Goal: Task Accomplishment & Management: Manage account settings

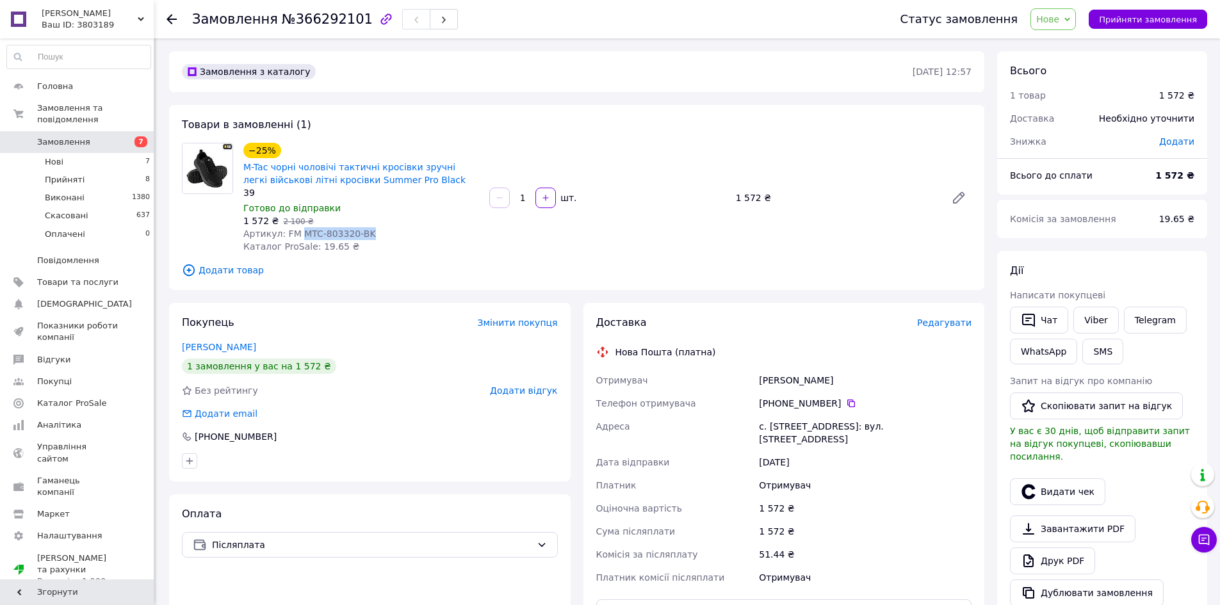
drag, startPoint x: 363, startPoint y: 229, endPoint x: 299, endPoint y: 239, distance: 64.9
click at [299, 239] on div "Артикул: FM MTC-803320-BK" at bounding box center [361, 233] width 236 height 13
copy span "MTC-803320-BK"
click at [1106, 318] on link "Viber" at bounding box center [1096, 320] width 45 height 27
click at [343, 21] on span "№366292101" at bounding box center [327, 19] width 91 height 15
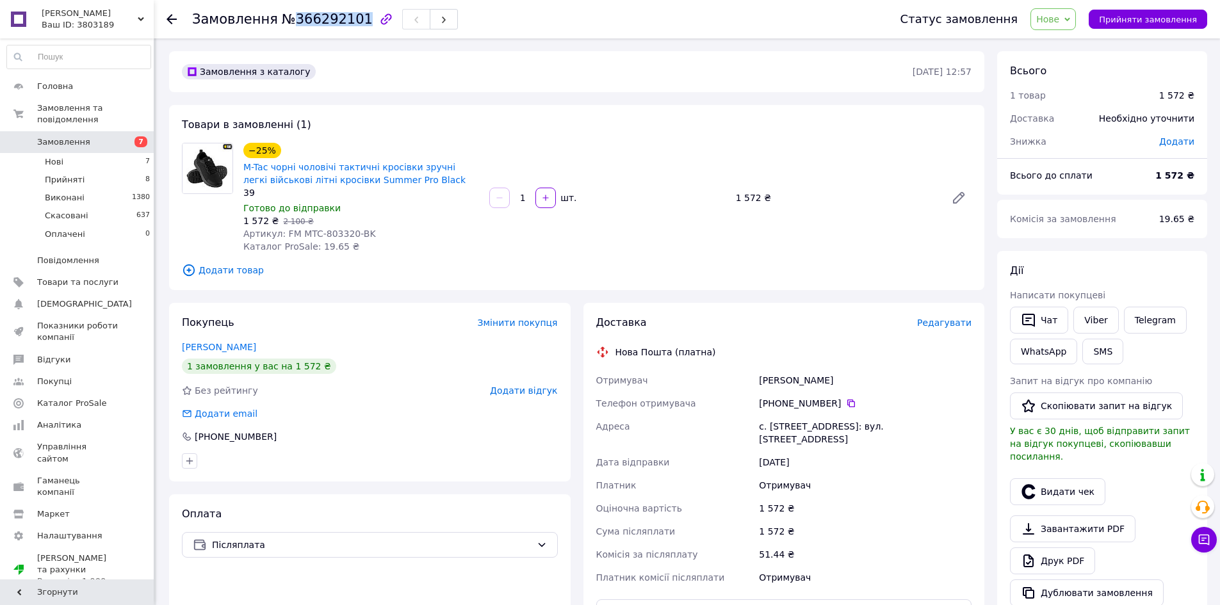
click at [341, 21] on span "№366292101" at bounding box center [327, 19] width 91 height 15
click at [341, 22] on span "№366292101" at bounding box center [327, 19] width 91 height 15
copy h1 "Замовлення №366292101"
drag, startPoint x: 259, startPoint y: 190, endPoint x: 240, endPoint y: 165, distance: 31.0
click at [240, 165] on div "−25% M-Tac чорні чоловічі тактичні кросівки зручні легкі військові літні кросів…" at bounding box center [361, 197] width 246 height 115
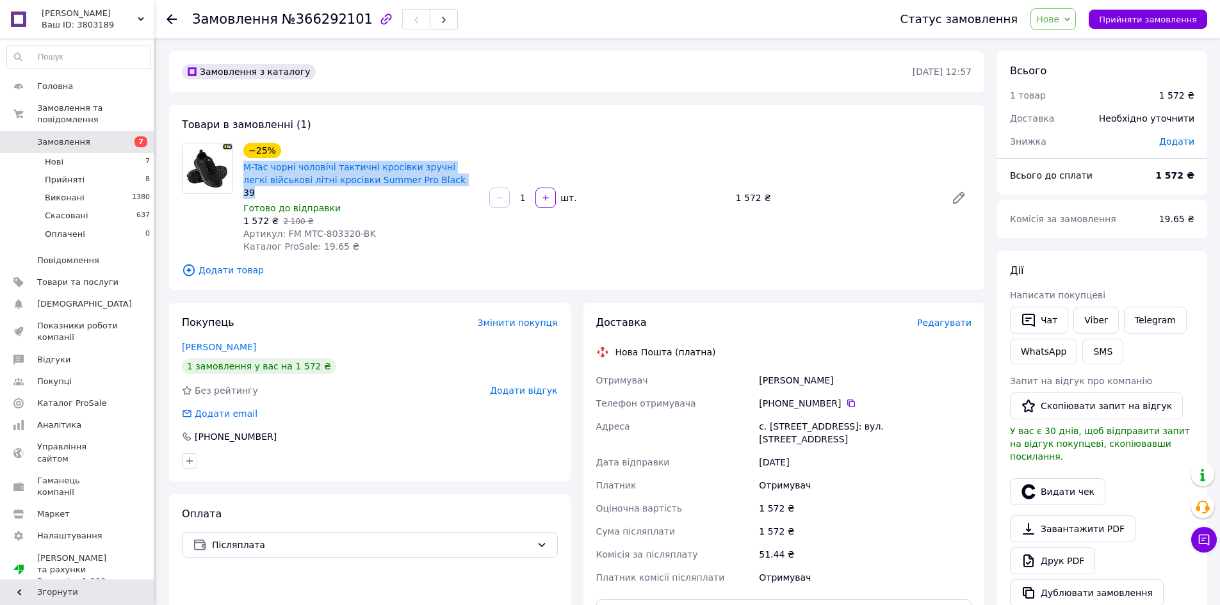
copy div "M-Tac чорні чоловічі тактичні кросівки зручні легкі військові літні кросівки Su…"
click at [957, 197] on icon at bounding box center [959, 198] width 10 height 10
drag, startPoint x: 366, startPoint y: 234, endPoint x: 308, endPoint y: 234, distance: 57.7
click at [308, 234] on div "Артикул: FM MTC-803320-BK" at bounding box center [361, 233] width 236 height 13
click at [944, 318] on span "Редагувати" at bounding box center [944, 323] width 54 height 10
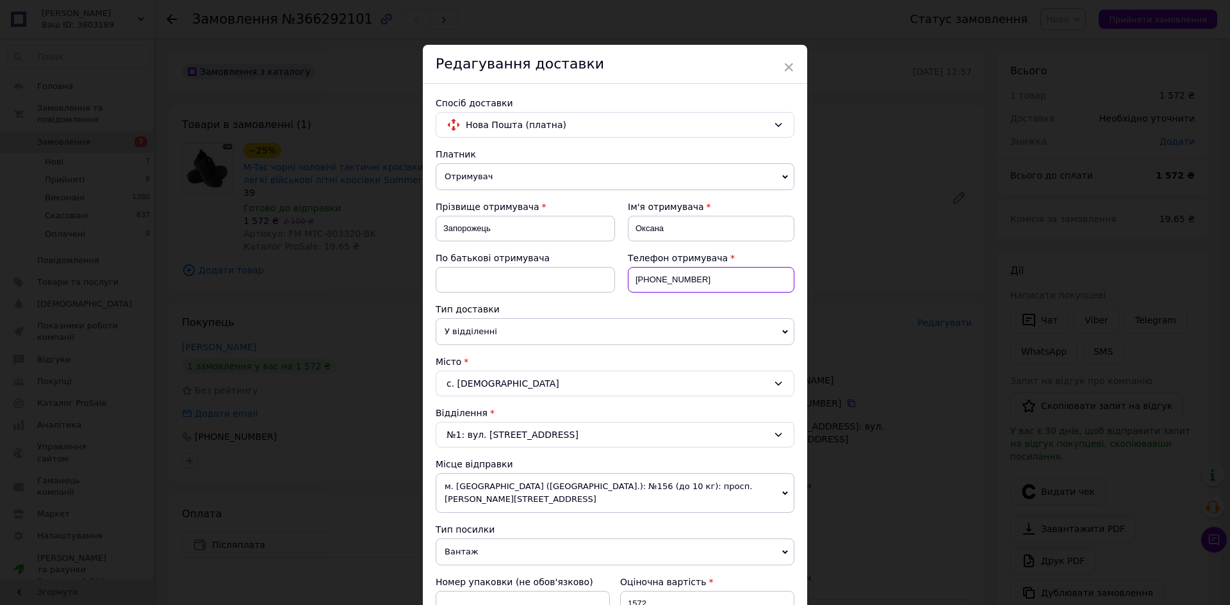
drag, startPoint x: 707, startPoint y: 281, endPoint x: 648, endPoint y: 291, distance: 59.9
click at [648, 291] on input "[PHONE_NUMBER]" at bounding box center [711, 280] width 167 height 26
paste input "M-Tac чорні чоловічі тактичні кросівки зручні легкі військові літні кросівки Su…"
paste input "8645108"
type input "[PHONE_NUMBER]"
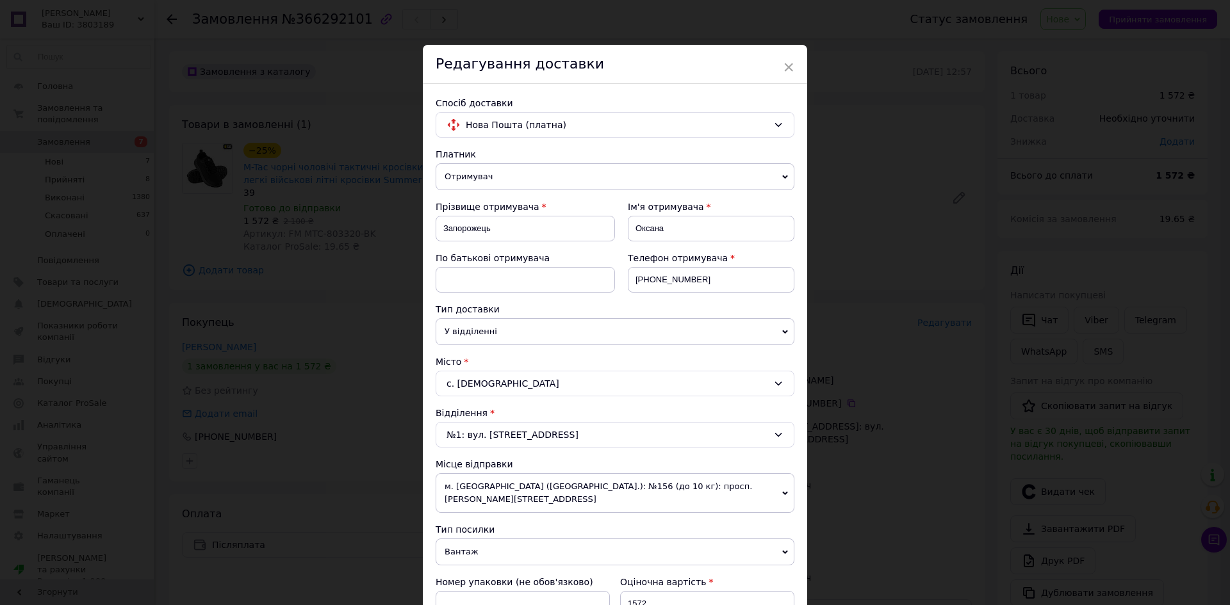
click at [838, 427] on div "× Редагування доставки Спосіб доставки Нова Пошта (платна) Платник Отримувач Ві…" at bounding box center [615, 302] width 1230 height 605
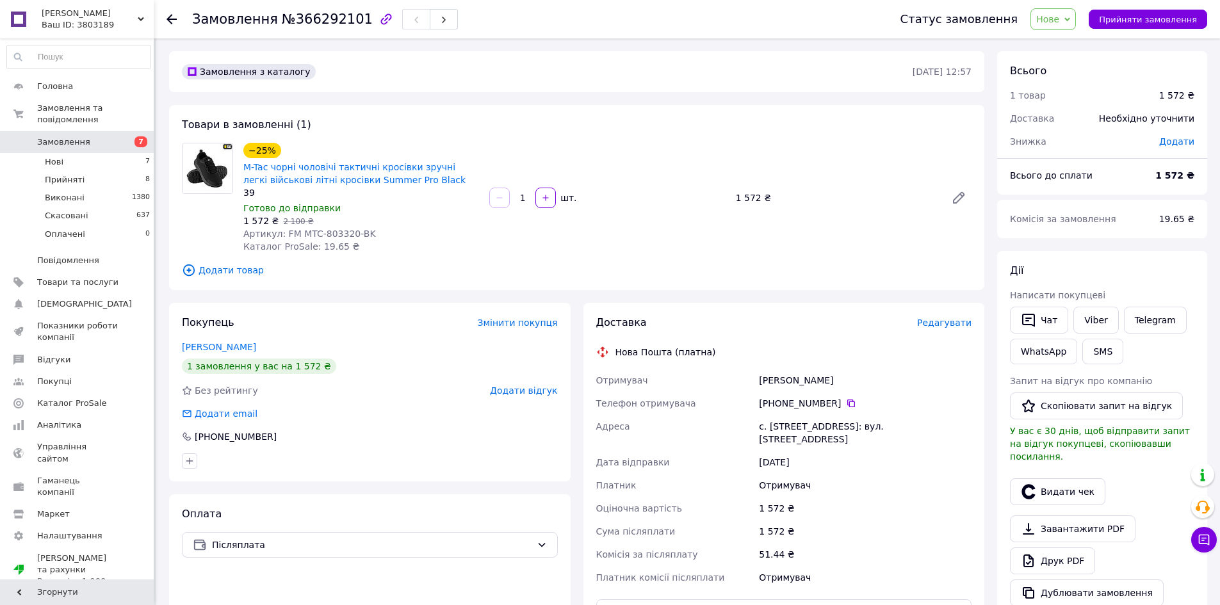
click at [958, 320] on span "Редагувати" at bounding box center [944, 323] width 54 height 10
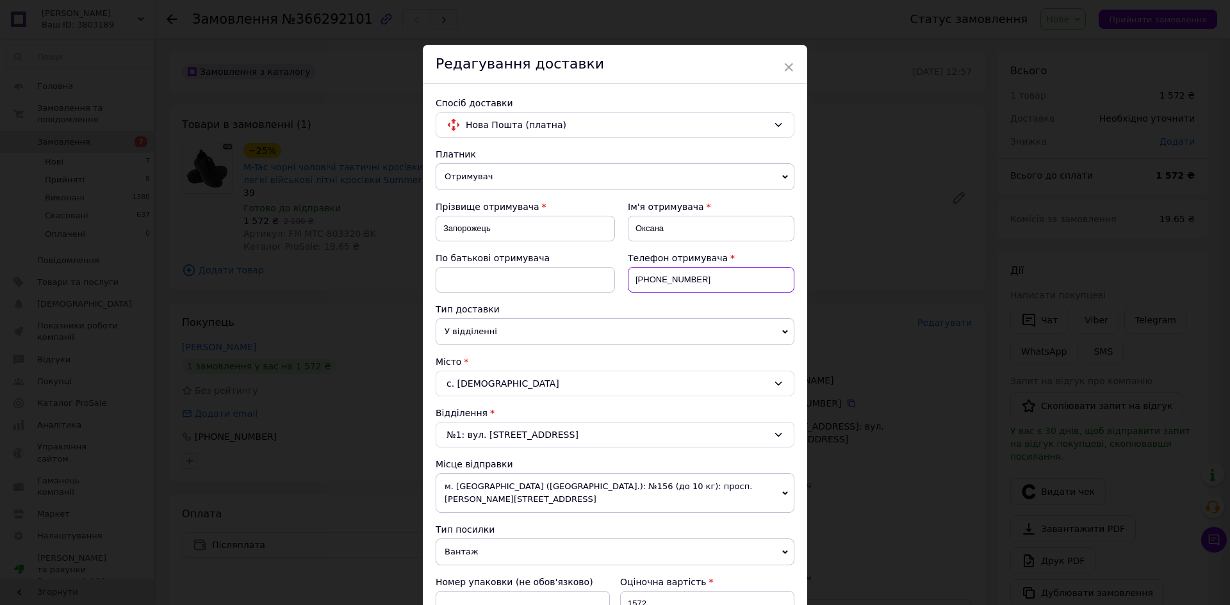
drag, startPoint x: 717, startPoint y: 281, endPoint x: 652, endPoint y: 283, distance: 64.7
click at [652, 283] on input "[PHONE_NUMBER]" at bounding box center [711, 280] width 167 height 26
click at [703, 283] on input "[PHONE_NUMBER]" at bounding box center [711, 280] width 167 height 26
drag, startPoint x: 703, startPoint y: 283, endPoint x: 674, endPoint y: 281, distance: 28.9
click at [674, 281] on input "[PHONE_NUMBER]" at bounding box center [711, 280] width 167 height 26
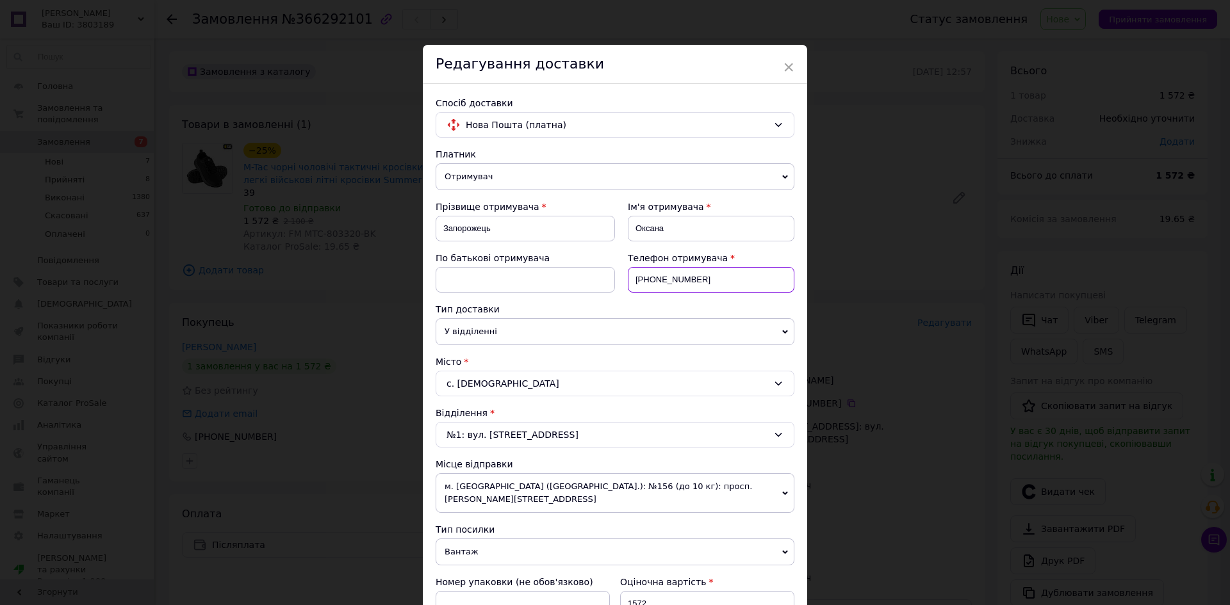
click at [707, 278] on input "[PHONE_NUMBER]" at bounding box center [711, 280] width 167 height 26
paste input "8645108"
drag, startPoint x: 701, startPoint y: 280, endPoint x: 646, endPoint y: 283, distance: 54.5
click at [646, 283] on input "[PHONE_NUMBER]" at bounding box center [711, 280] width 167 height 26
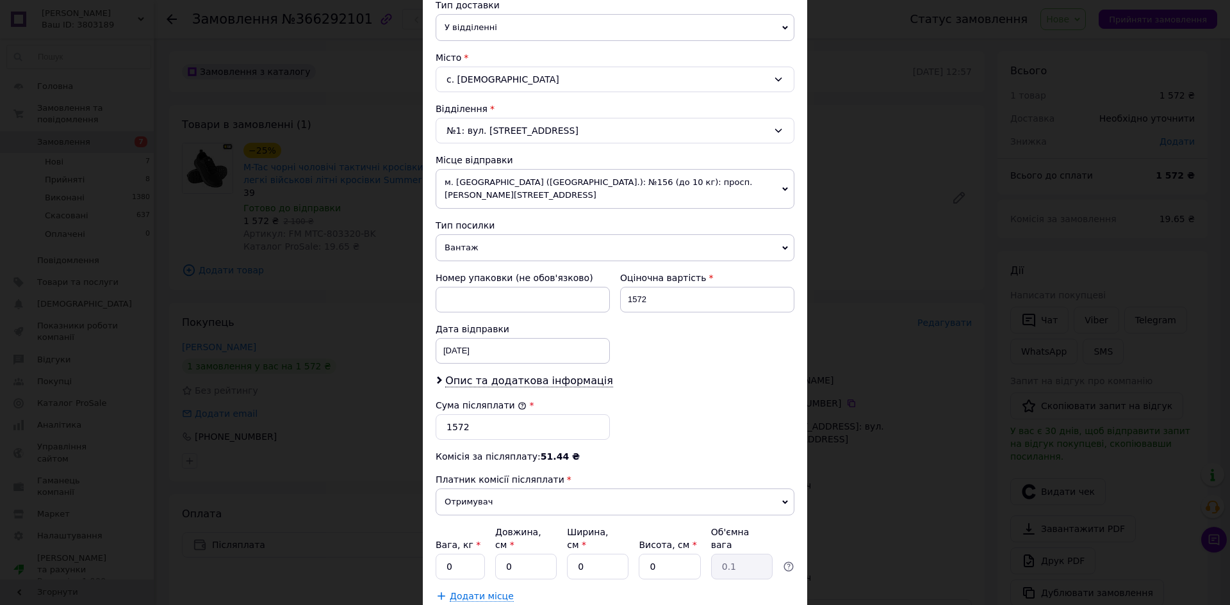
scroll to position [372, 0]
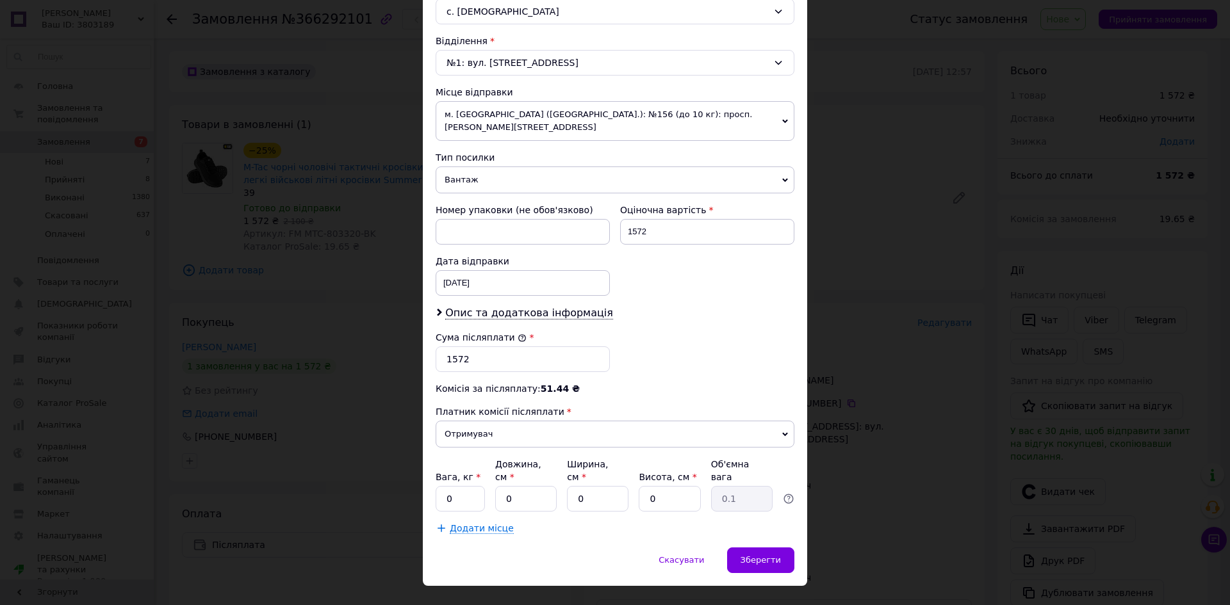
type input "[PHONE_NUMBER]"
click at [757, 548] on div "Зберегти" at bounding box center [760, 561] width 67 height 26
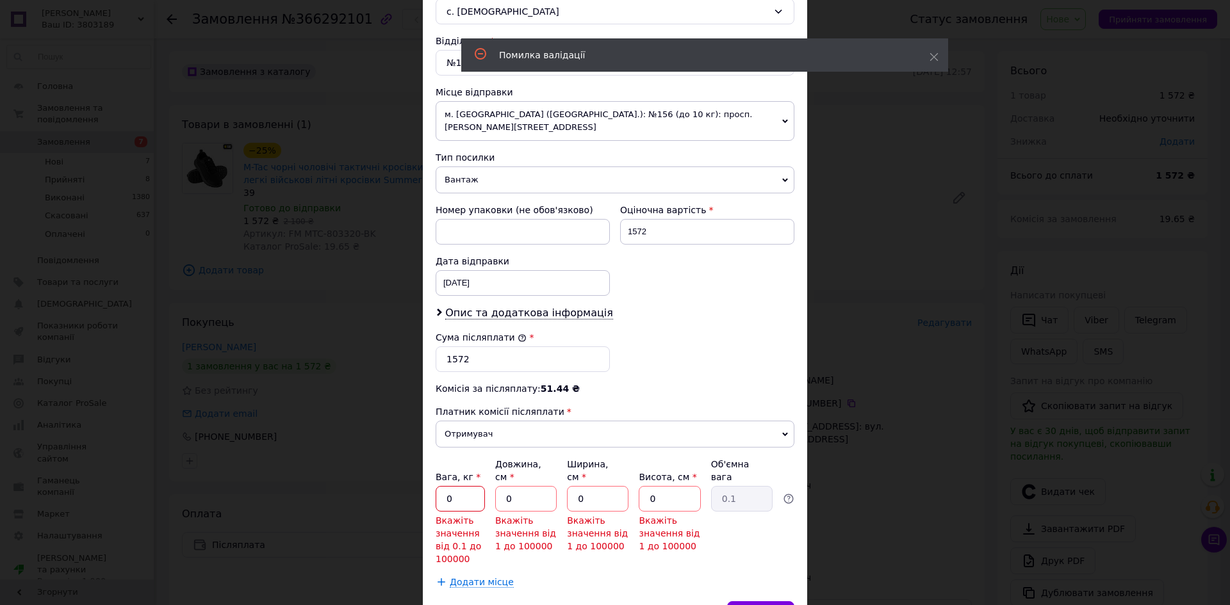
drag, startPoint x: 458, startPoint y: 468, endPoint x: 438, endPoint y: 469, distance: 20.5
click at [438, 486] on input "0" at bounding box center [460, 499] width 49 height 26
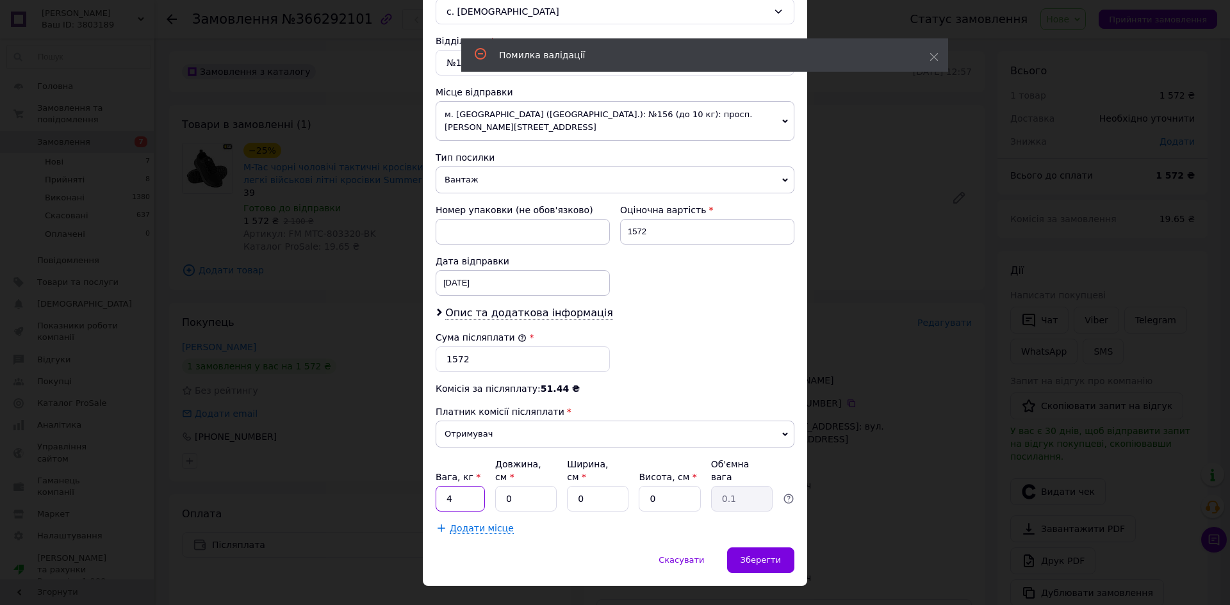
type input "4"
click at [502, 486] on input "0" at bounding box center [525, 499] width 61 height 26
type input "35"
drag, startPoint x: 582, startPoint y: 477, endPoint x: 553, endPoint y: 481, distance: 29.1
click at [553, 481] on div "Вага, кг * 4 Довжина, см * 35 Ширина, см * 0 Висота, см * 0 Об'ємна вага 0.1" at bounding box center [615, 485] width 359 height 54
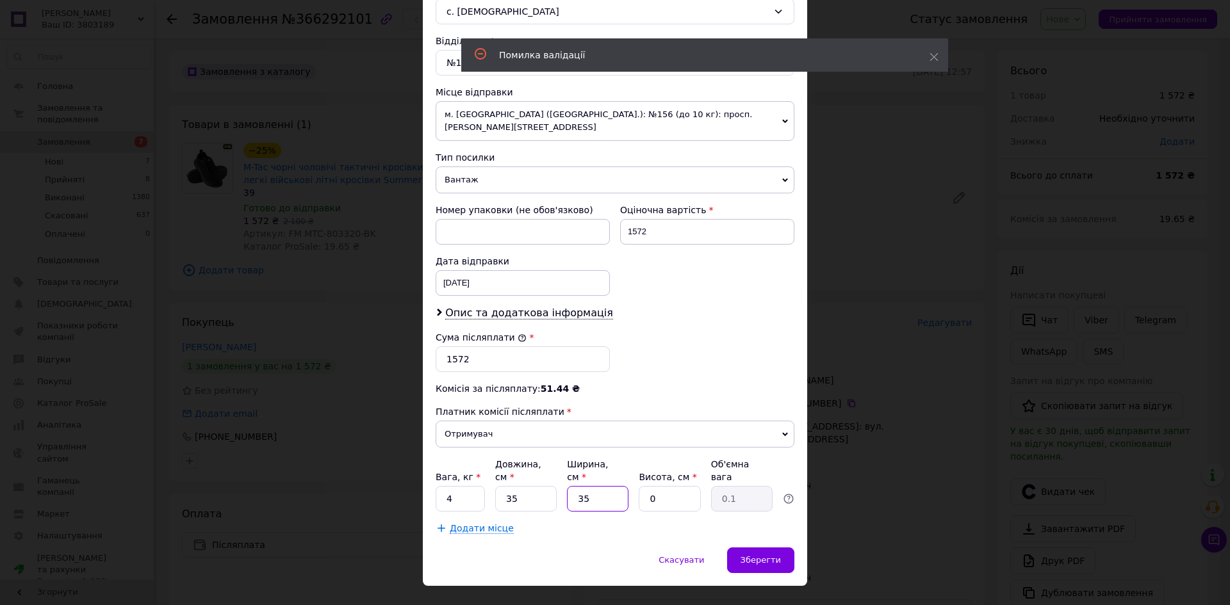
type input "35"
drag, startPoint x: 660, startPoint y: 478, endPoint x: 659, endPoint y: 541, distance: 62.8
click at [630, 492] on div "Платник Отримувач Відправник Прізвище отримувача Запорожець Ім'я отримувача [PE…" at bounding box center [615, 155] width 359 height 759
type input "5"
type input "1.53"
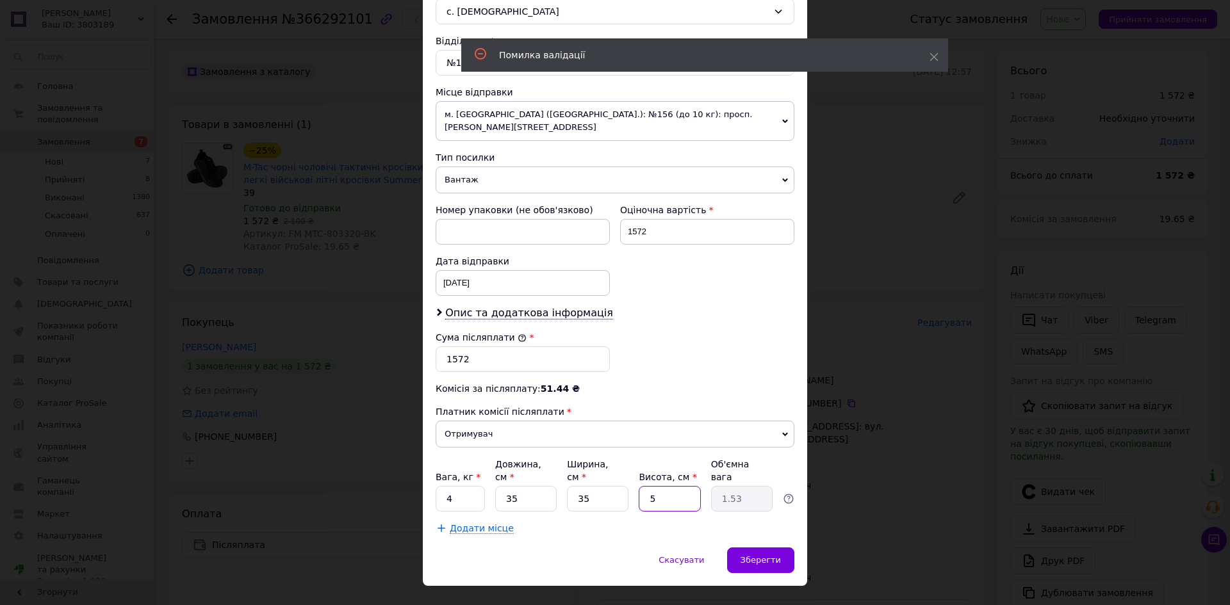
type input "5"
click at [780, 548] on div "Скасувати   Зберегти" at bounding box center [615, 567] width 384 height 38
click at [775, 555] on span "Зберегти" at bounding box center [760, 560] width 40 height 10
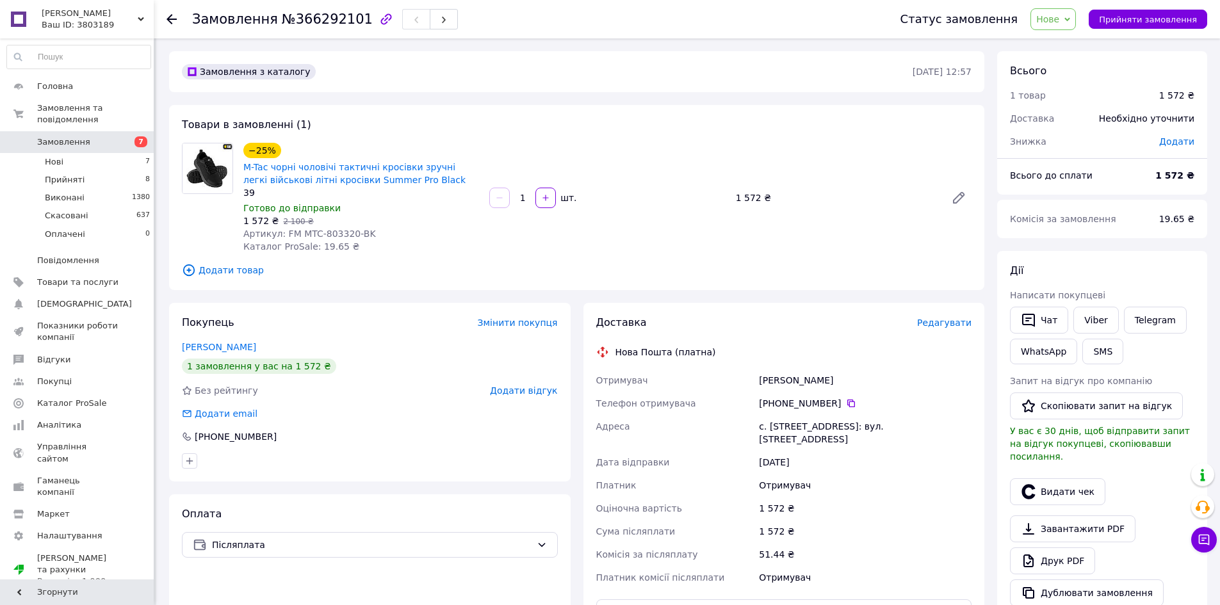
click at [956, 323] on span "Редагувати" at bounding box center [944, 323] width 54 height 10
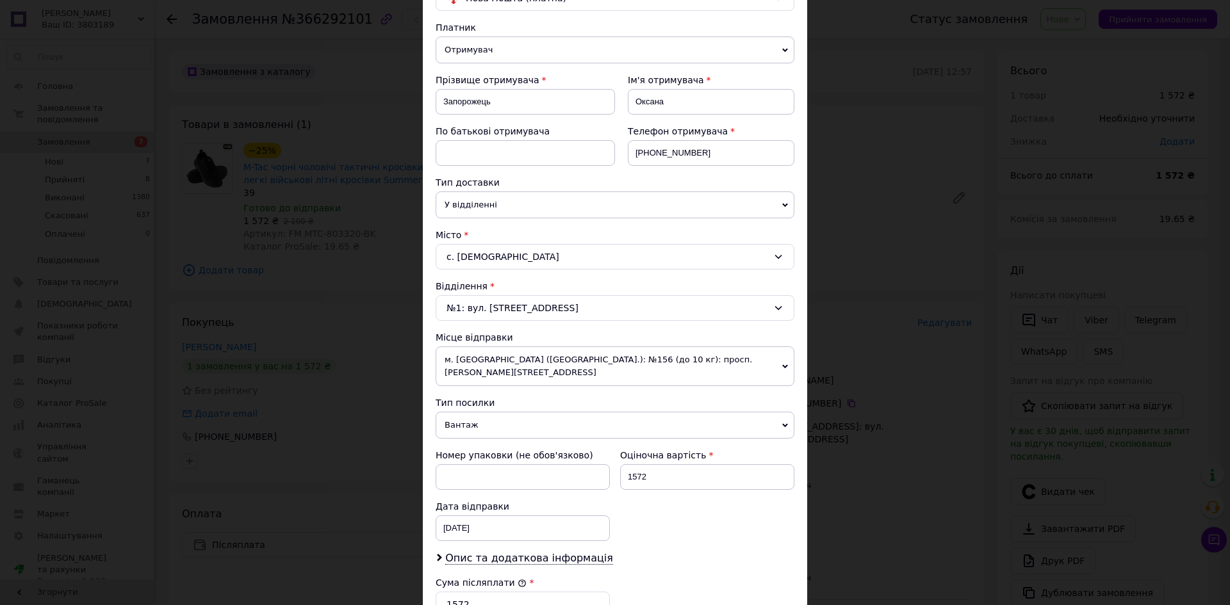
scroll to position [128, 0]
drag, startPoint x: 683, startPoint y: 101, endPoint x: 621, endPoint y: 89, distance: 62.7
click at [621, 89] on div "Ім'я отримувача [PERSON_NAME]" at bounding box center [704, 97] width 179 height 51
type input "[PERSON_NAME]"
click at [498, 253] on div "с. [DEMOGRAPHIC_DATA]" at bounding box center [615, 256] width 359 height 26
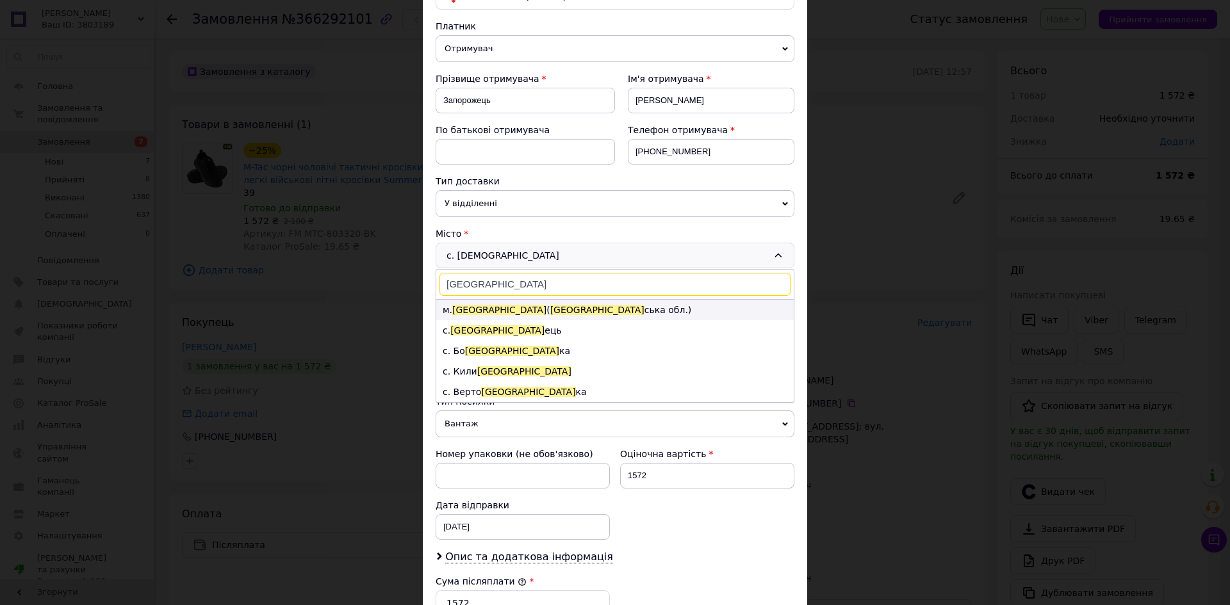
type input "[GEOGRAPHIC_DATA]"
click at [492, 313] on li "м. [GEOGRAPHIC_DATA] ( [GEOGRAPHIC_DATA].)" at bounding box center [614, 310] width 357 height 20
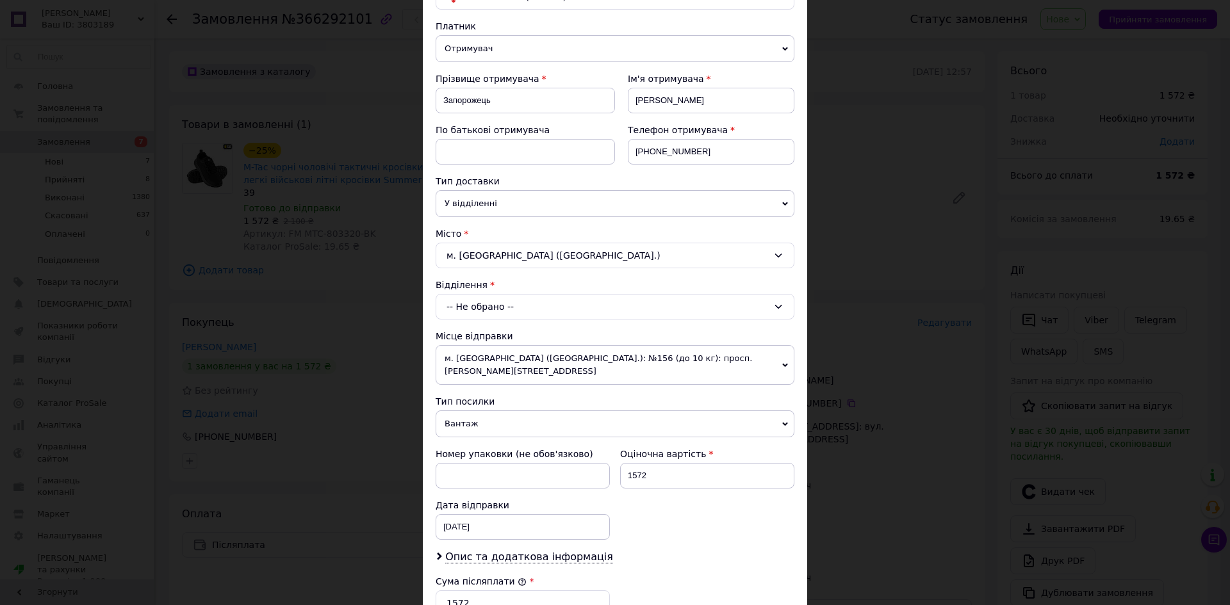
click at [480, 307] on div "-- Не обрано --" at bounding box center [615, 307] width 359 height 26
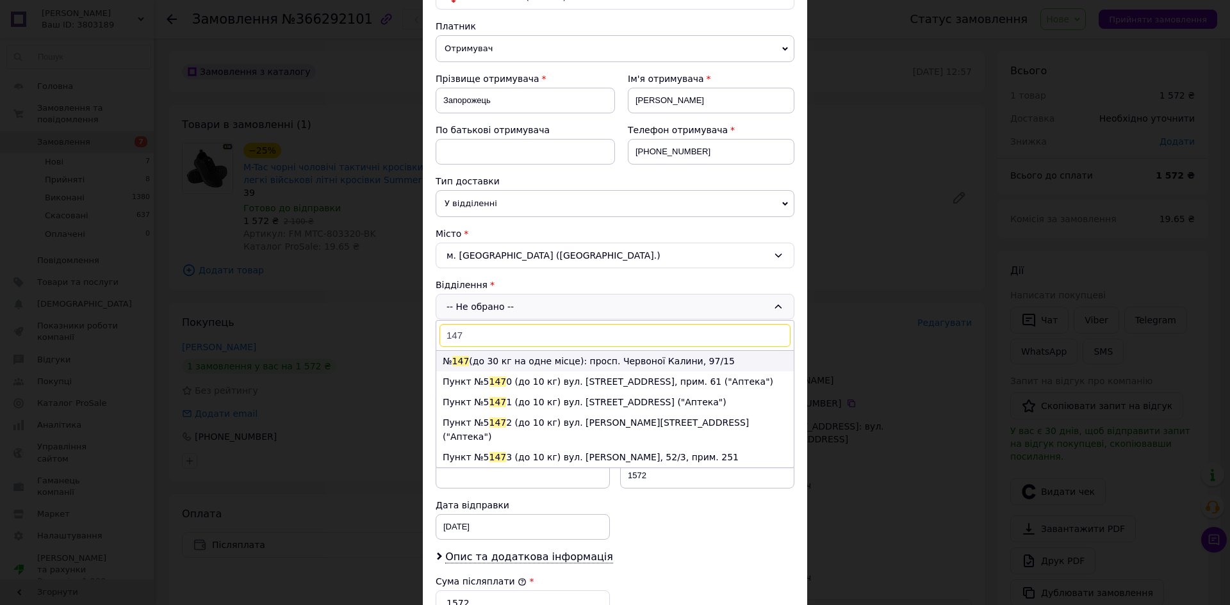
type input "147"
click at [487, 354] on li "№ 147 (до 30 кг на одне місце): просп. Червоної Калини, 97/15" at bounding box center [614, 361] width 357 height 20
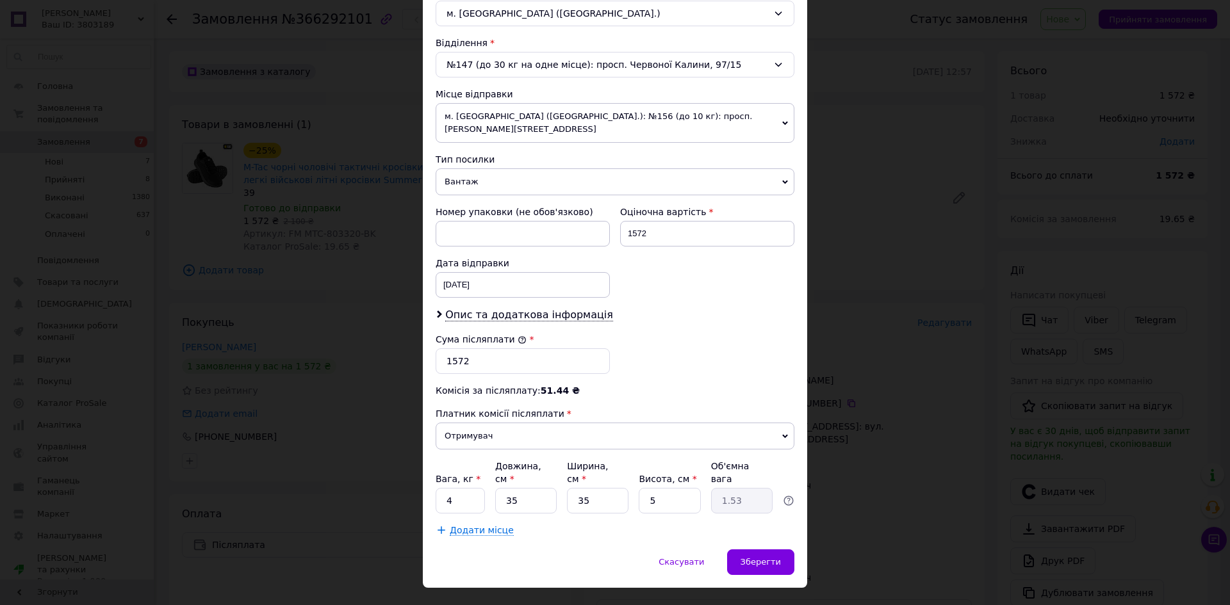
scroll to position [372, 0]
click at [758, 555] on span "Зберегти" at bounding box center [760, 560] width 40 height 10
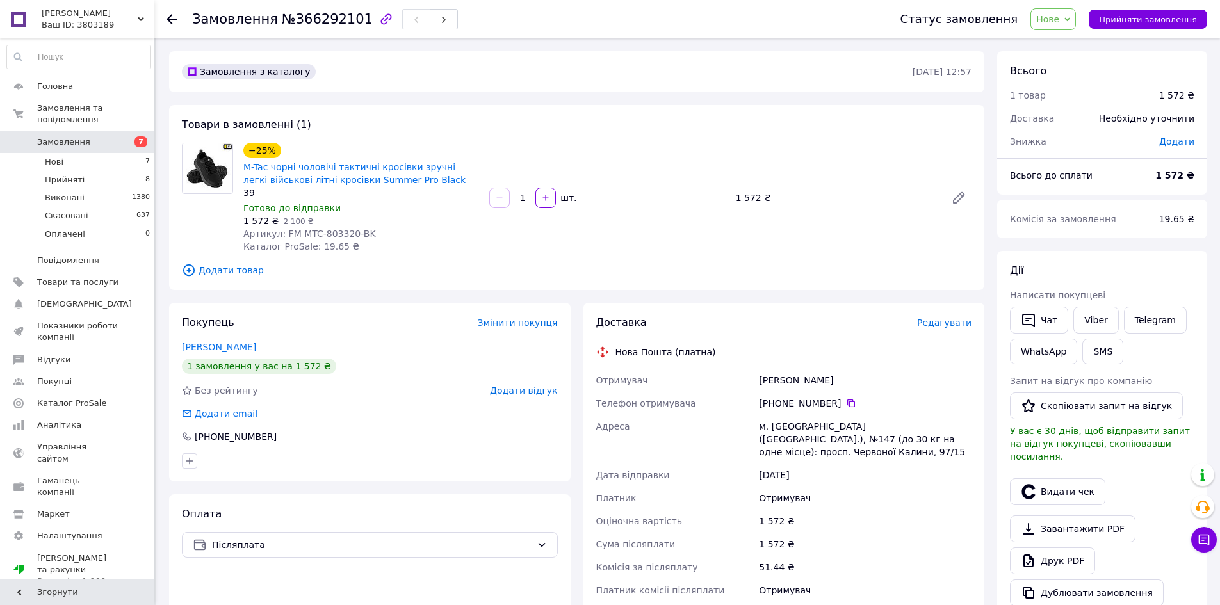
click at [1060, 19] on span "Нове" at bounding box center [1047, 19] width 23 height 10
click at [1074, 44] on li "Прийнято" at bounding box center [1060, 44] width 59 height 19
drag, startPoint x: 364, startPoint y: 233, endPoint x: 300, endPoint y: 230, distance: 64.1
click at [300, 230] on div "Артикул: FM MTC-803320-BK" at bounding box center [361, 233] width 236 height 13
copy span "MTC-803320-BK"
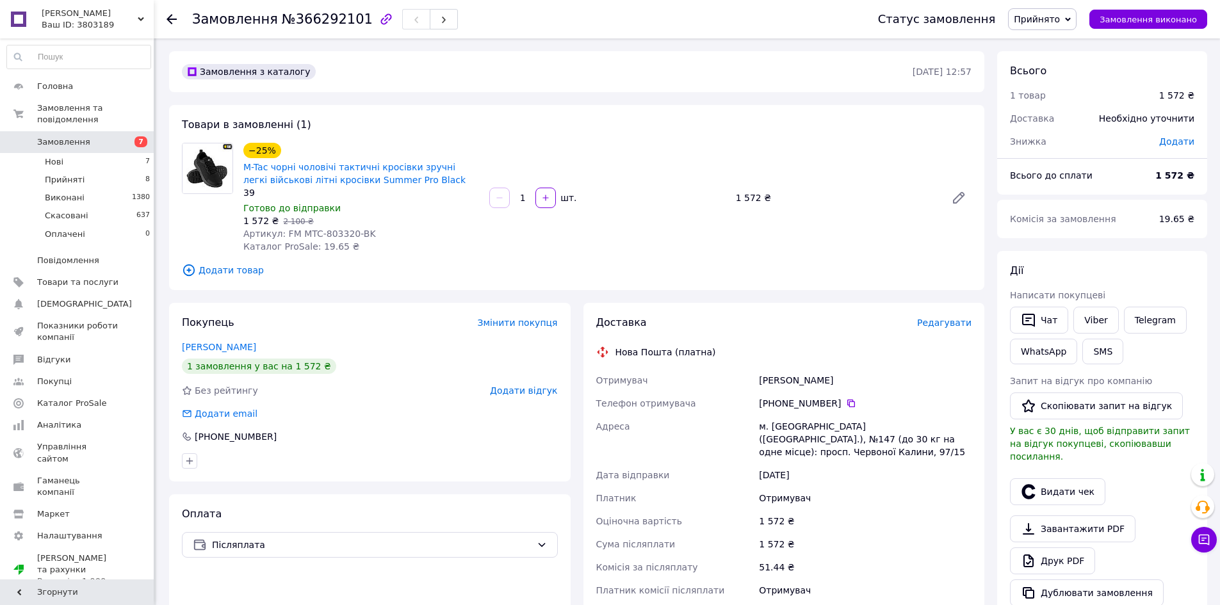
click at [224, 270] on span "Додати товар" at bounding box center [577, 270] width 790 height 14
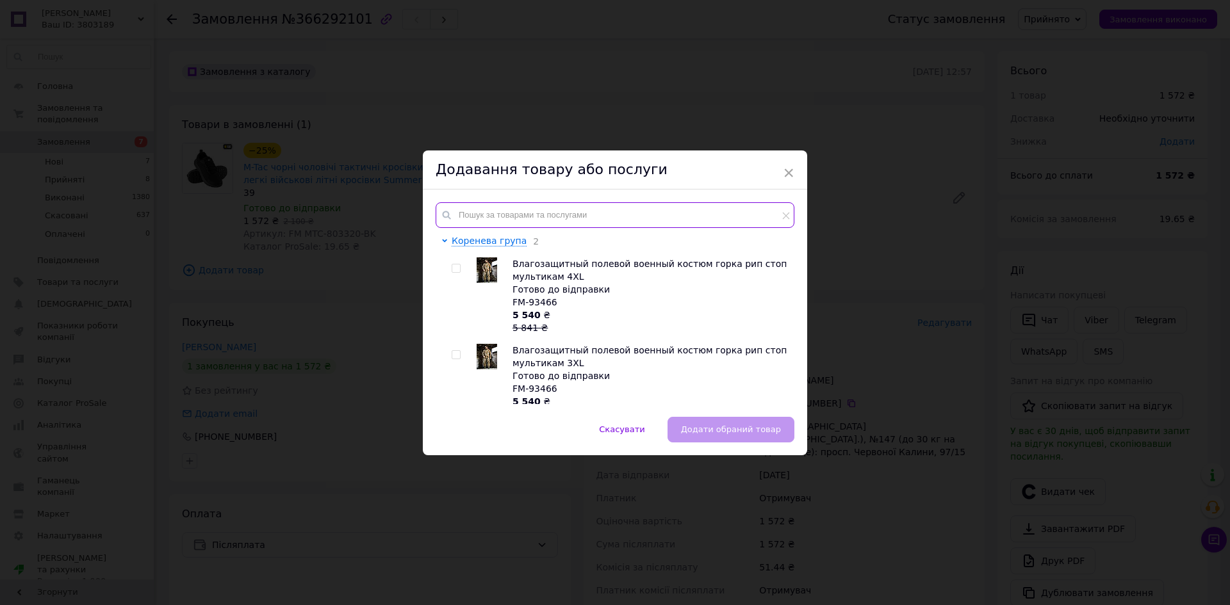
click at [489, 215] on input "text" at bounding box center [615, 215] width 359 height 26
paste input "MTC-803320-BK"
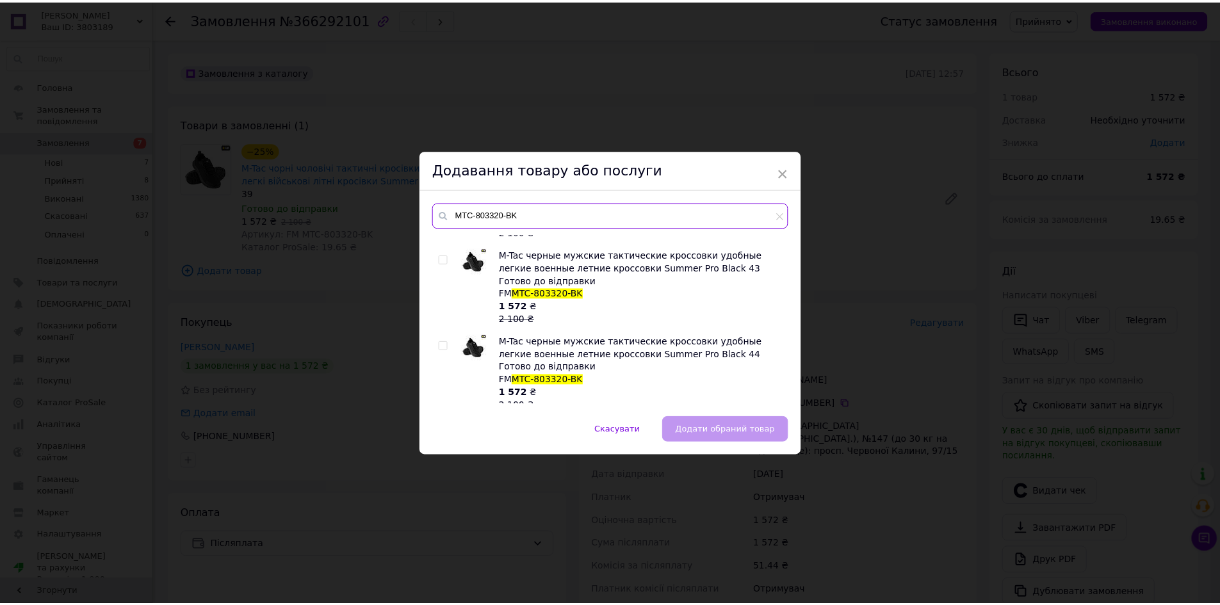
scroll to position [577, 0]
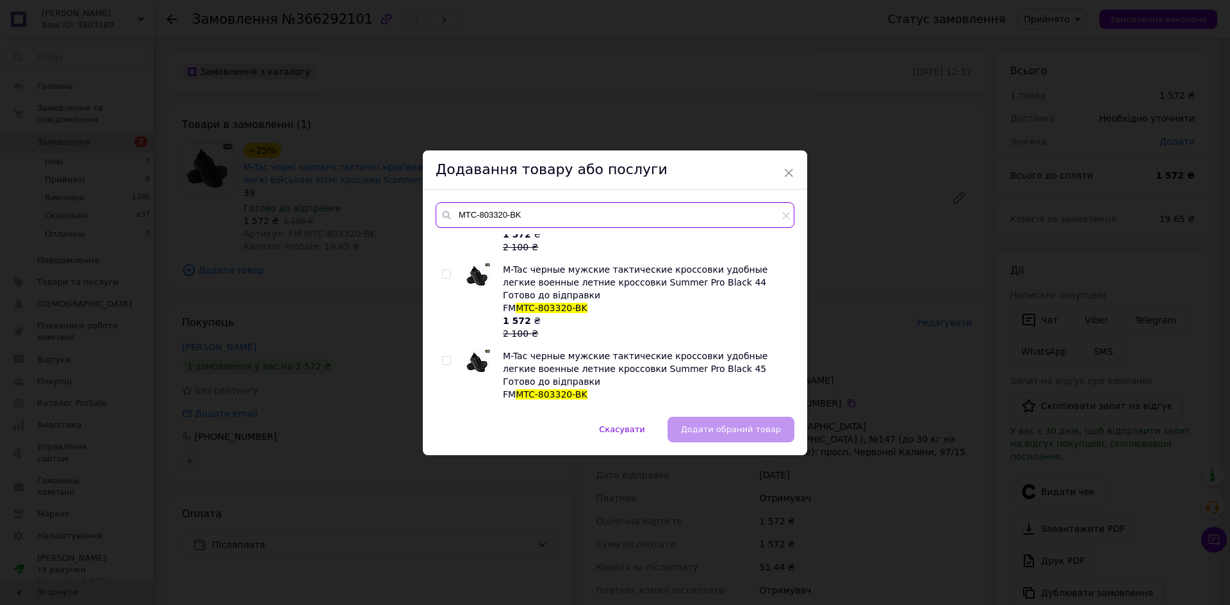
type input "MTC-803320-BK"
click at [445, 277] on input "checkbox" at bounding box center [446, 274] width 8 height 8
checkbox input "true"
click at [723, 430] on span "Додати обраний товар" at bounding box center [731, 430] width 100 height 10
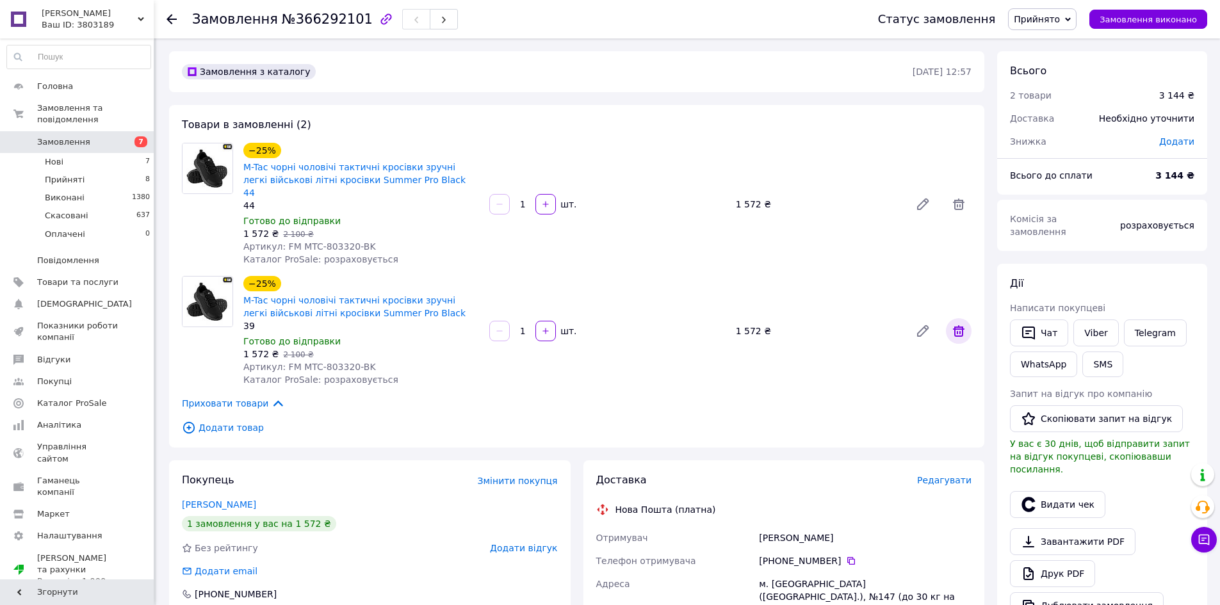
click at [951, 321] on span at bounding box center [959, 331] width 26 height 26
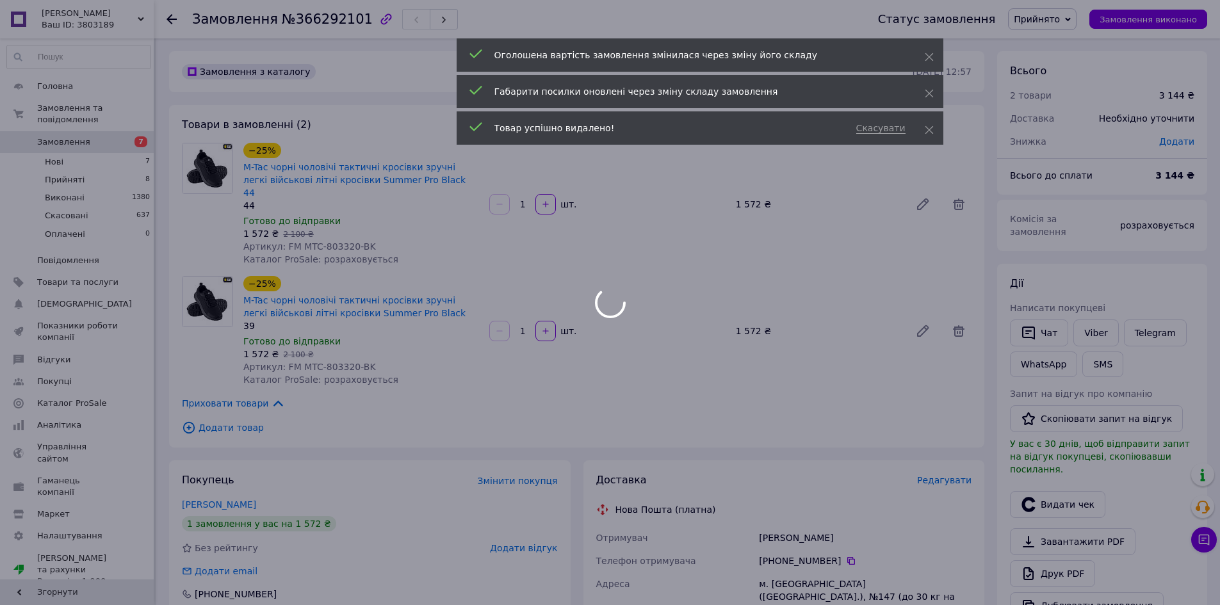
scroll to position [256, 0]
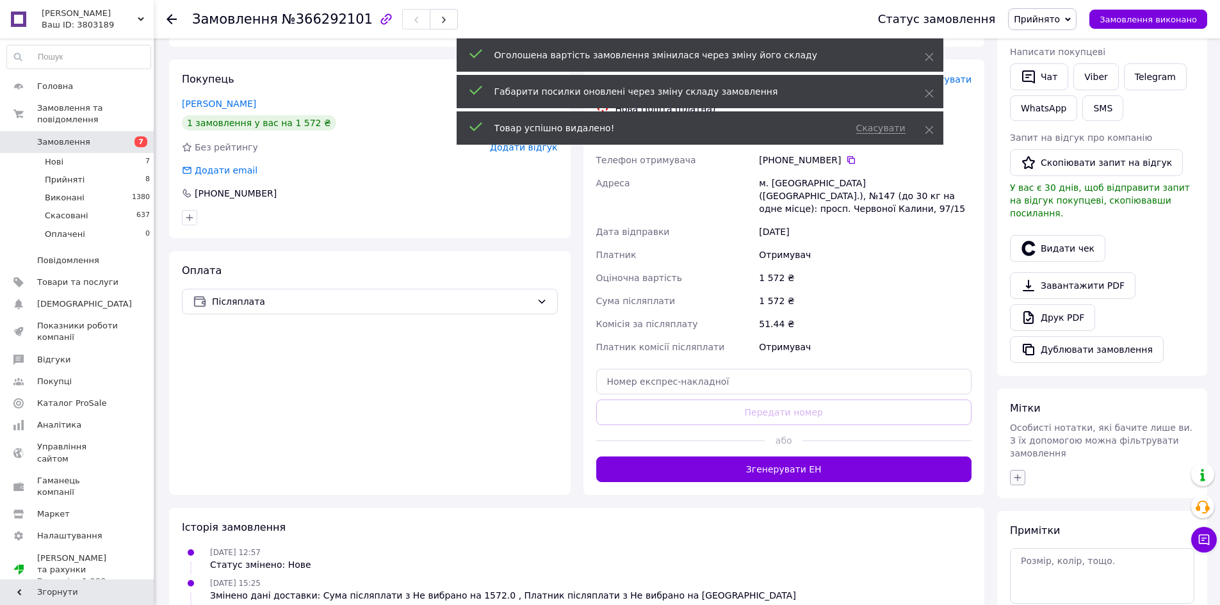
click at [1019, 473] on icon "button" at bounding box center [1018, 478] width 10 height 10
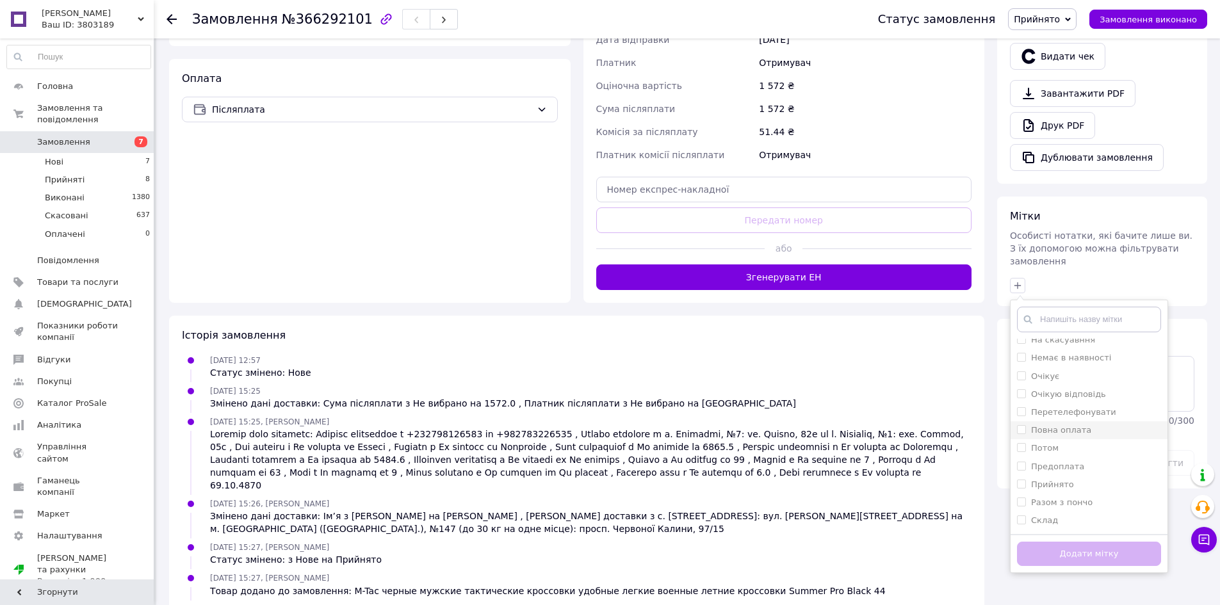
scroll to position [192, 0]
click at [1077, 457] on div "Прийнято" at bounding box center [1089, 463] width 144 height 12
checkbox input "true"
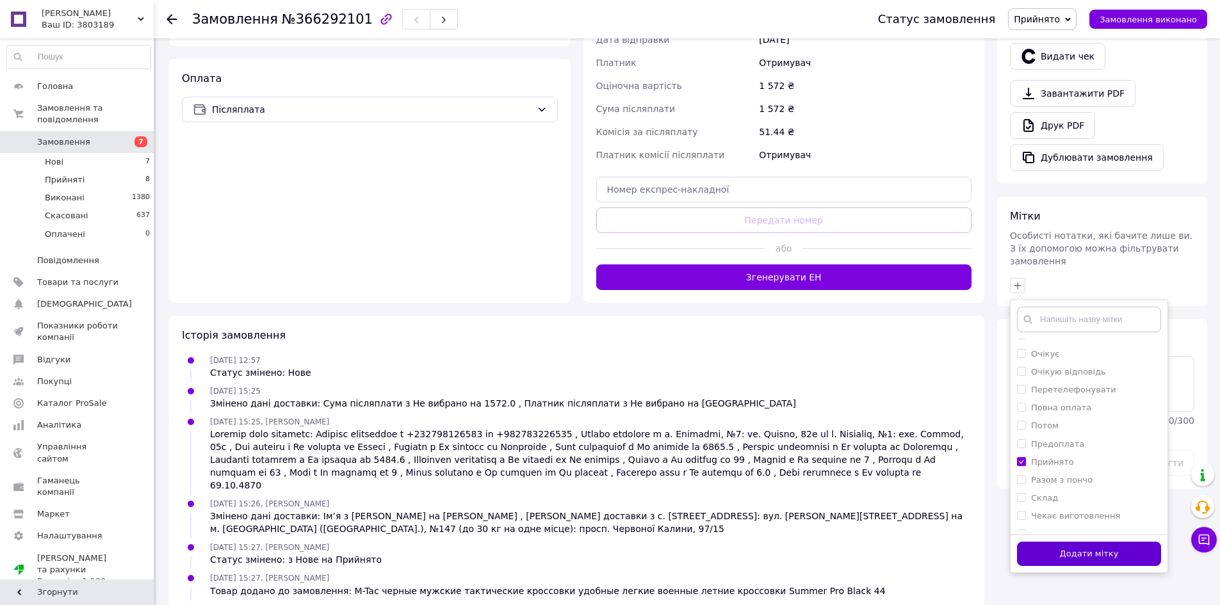
click at [1078, 542] on button "Додати мітку" at bounding box center [1089, 554] width 144 height 25
